Goal: Information Seeking & Learning: Check status

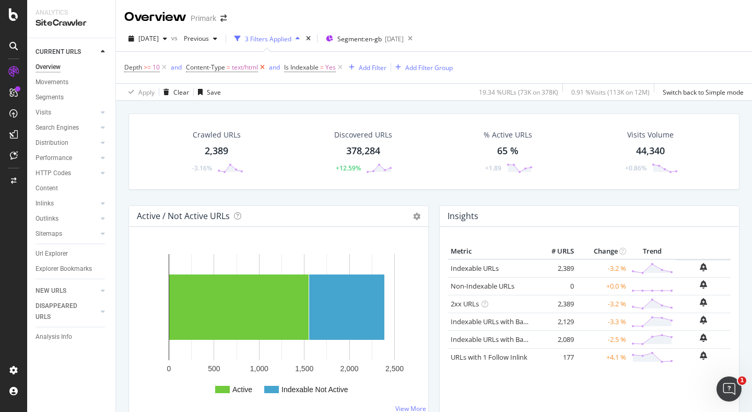
click at [265, 68] on icon at bounding box center [262, 67] width 9 height 10
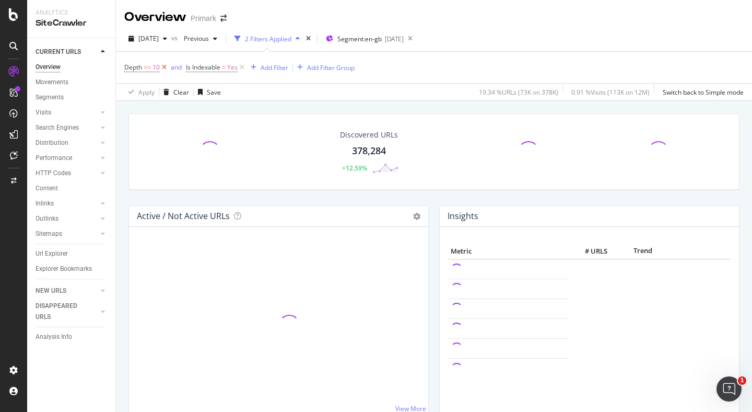
click at [166, 68] on icon at bounding box center [164, 67] width 9 height 10
click at [181, 68] on icon at bounding box center [180, 67] width 9 height 10
click at [275, 35] on div "Filters" at bounding box center [252, 39] width 45 height 16
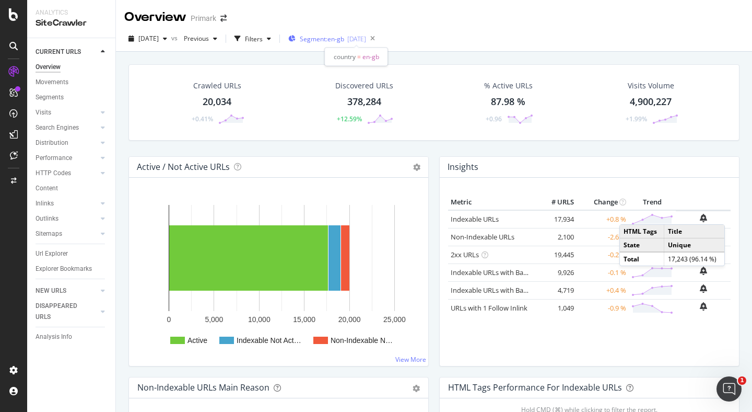
click at [366, 39] on div "[DATE]" at bounding box center [356, 38] width 19 height 9
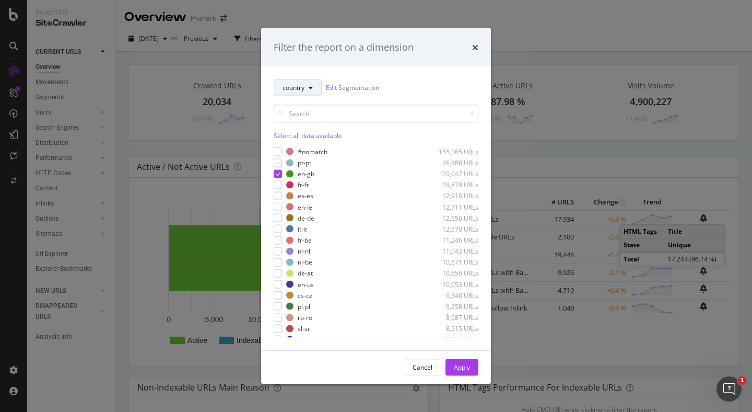
click at [310, 89] on icon "modal" at bounding box center [311, 87] width 4 height 6
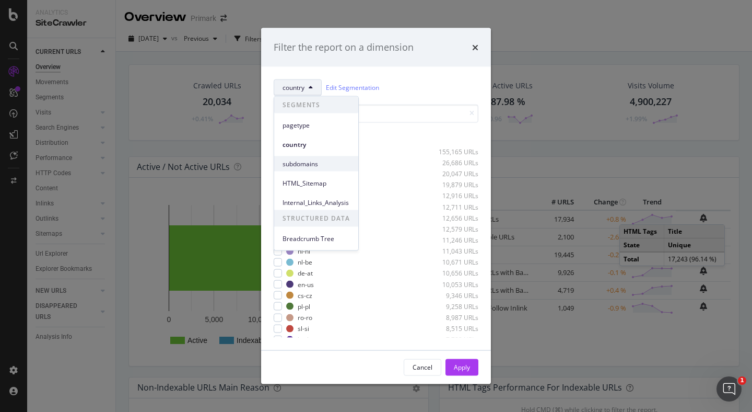
click at [306, 165] on span "subdomains" at bounding box center [316, 163] width 67 height 9
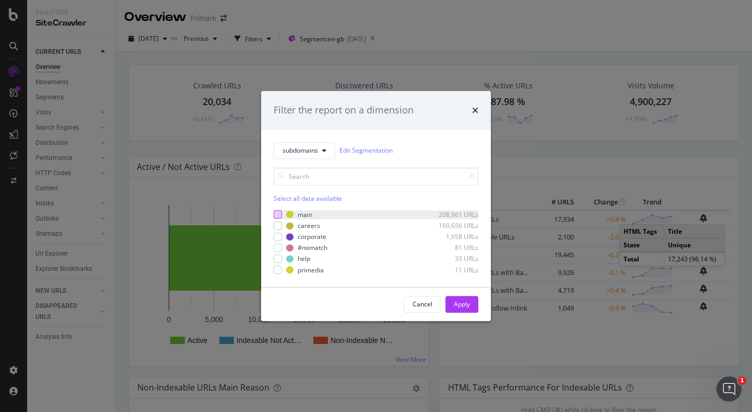
click at [277, 216] on div "modal" at bounding box center [278, 215] width 8 height 8
click at [470, 303] on button "Apply" at bounding box center [462, 304] width 33 height 17
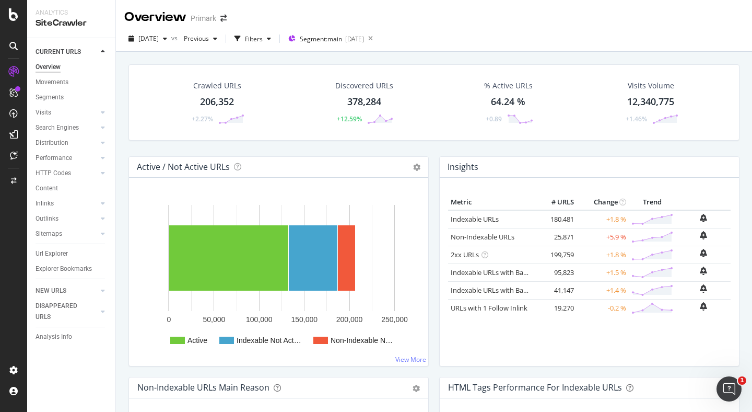
click at [441, 24] on div "Overview Primark" at bounding box center [434, 13] width 636 height 26
click at [432, 261] on div "Active / Not Active URLs Chart (by Value) Chart (by Percentage) Table Expand Ex…" at bounding box center [278, 266] width 311 height 220
